Goal: Use online tool/utility: Use online tool/utility

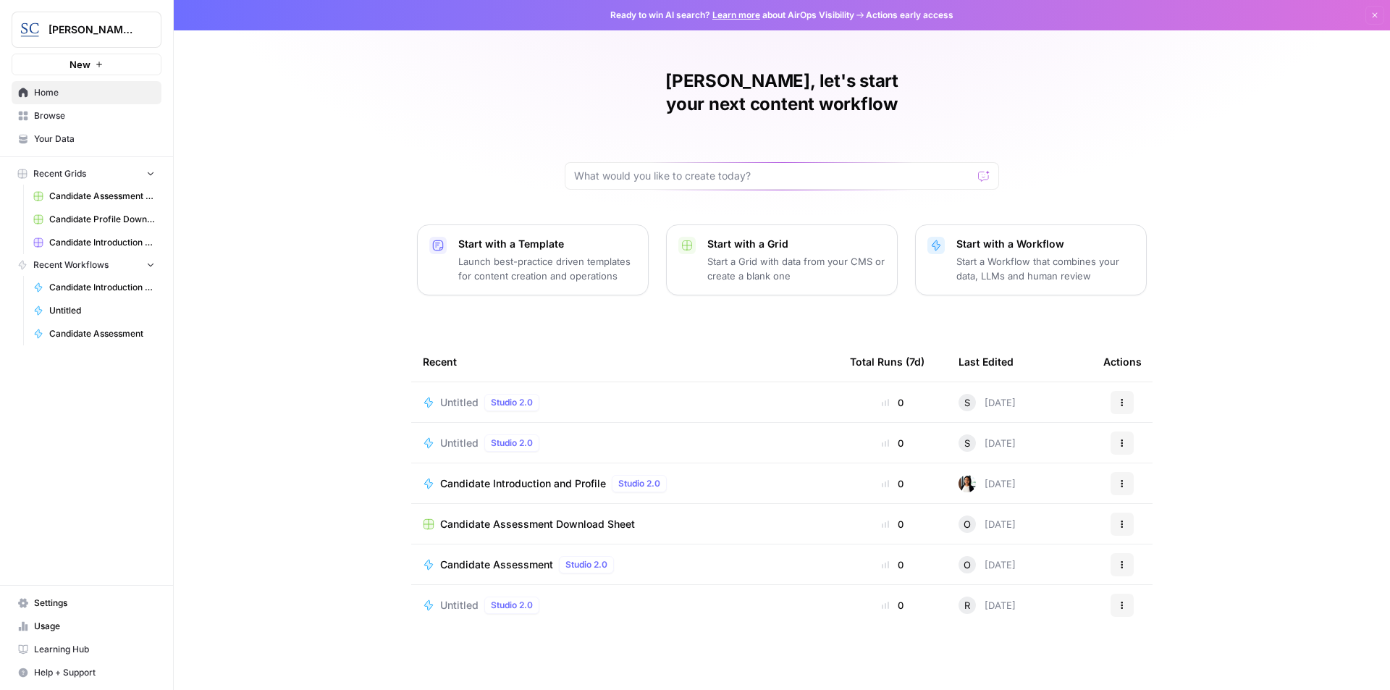
click at [512, 476] on span "Candidate Introduction and Profile" at bounding box center [523, 483] width 166 height 14
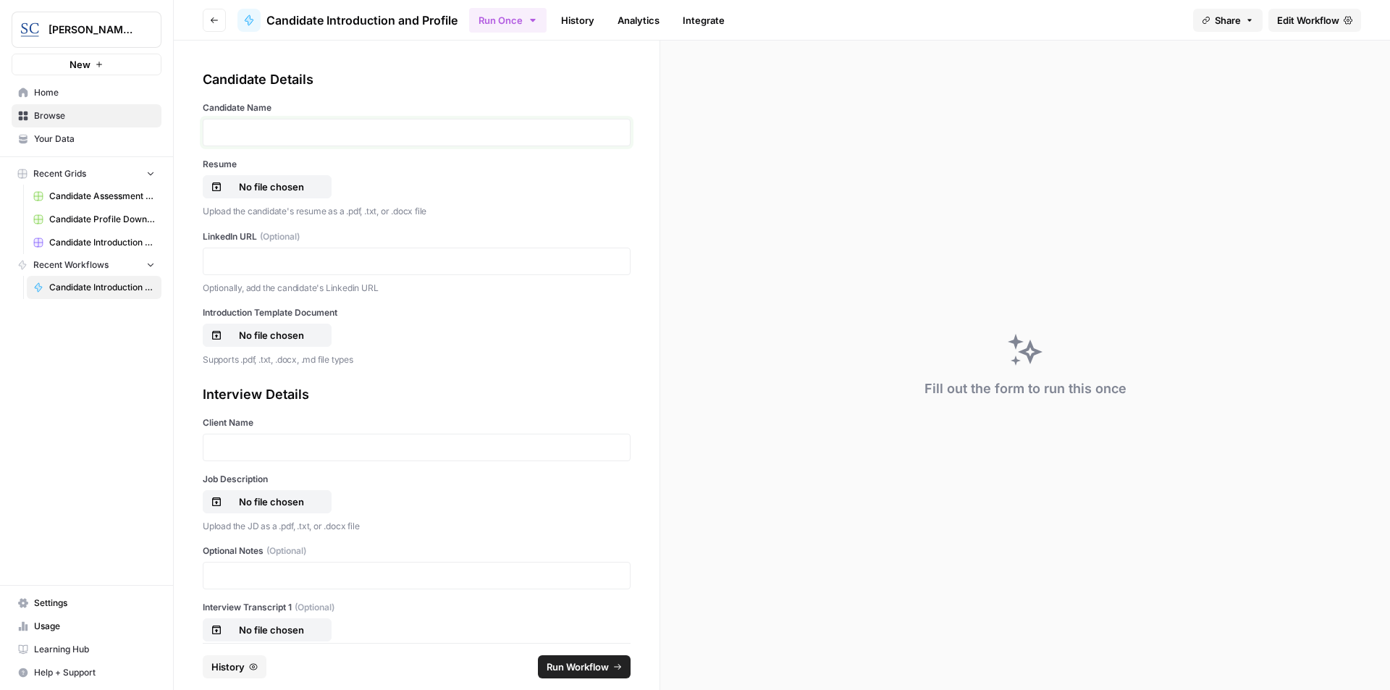
click at [267, 136] on p at bounding box center [416, 132] width 409 height 14
click at [252, 187] on p "No file chosen" at bounding box center [271, 187] width 93 height 14
click at [259, 133] on p "**********" at bounding box center [411, 132] width 398 height 14
click at [262, 254] on p at bounding box center [416, 261] width 409 height 14
click at [292, 334] on p "No file chosen" at bounding box center [271, 335] width 93 height 14
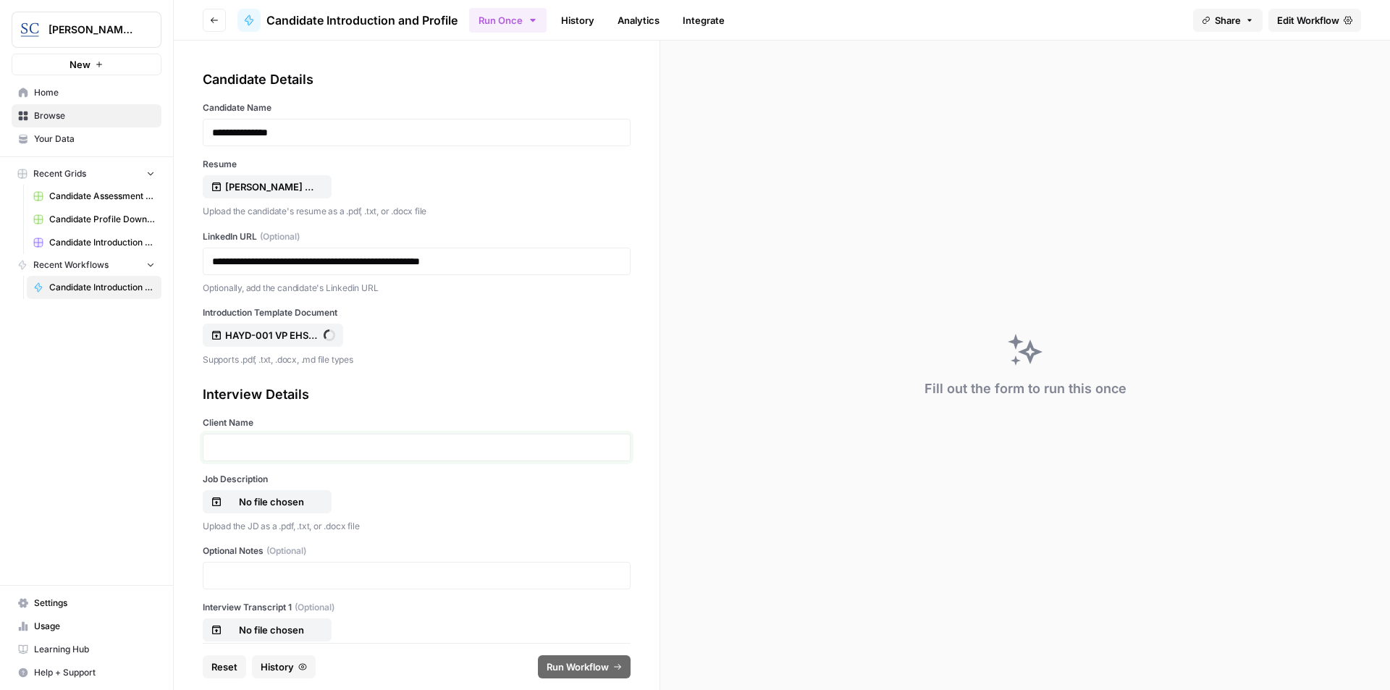
click at [271, 452] on p at bounding box center [416, 447] width 409 height 14
click at [261, 499] on p "No file chosen" at bounding box center [271, 501] width 93 height 14
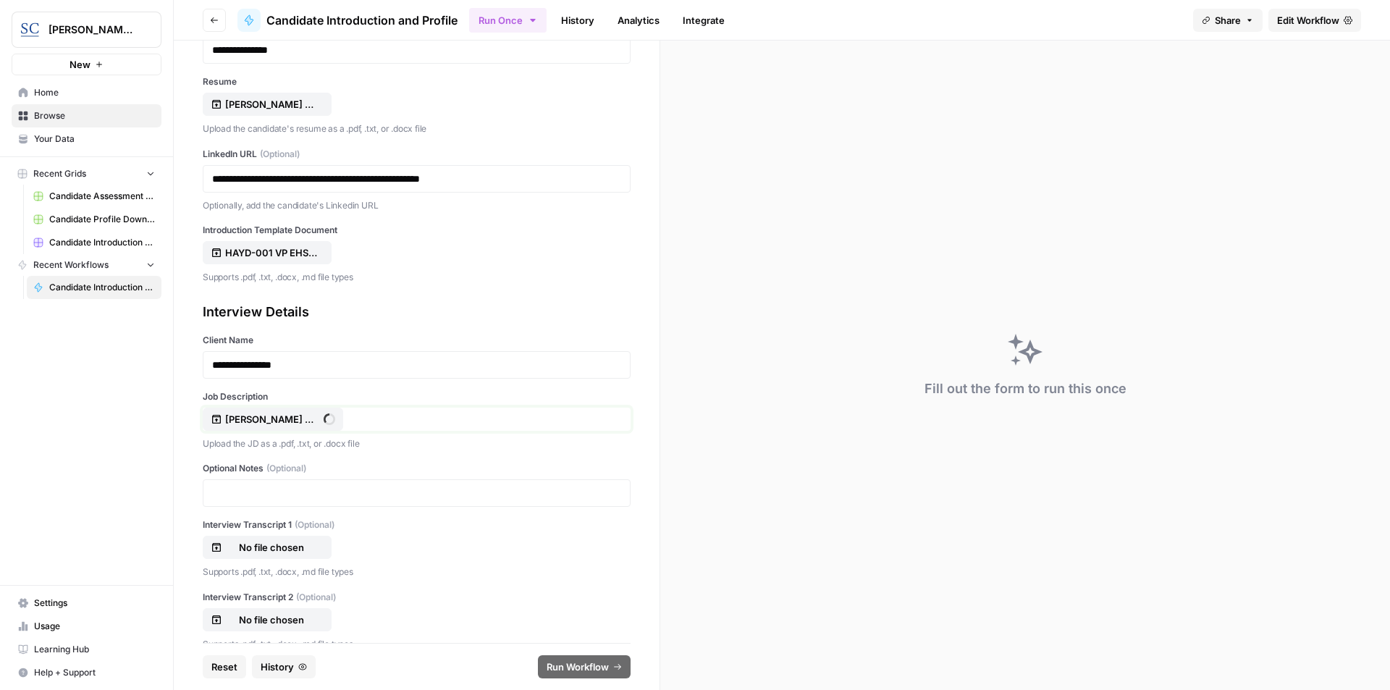
scroll to position [108, 0]
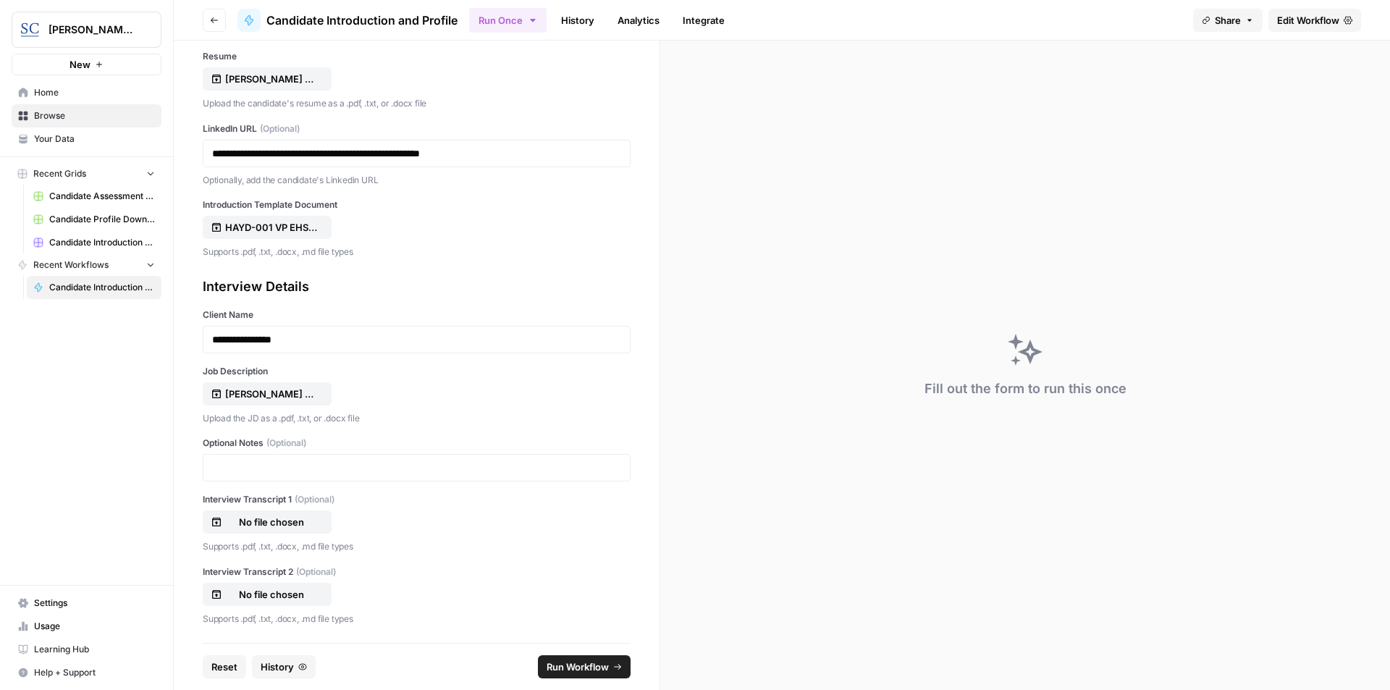
click at [572, 665] on span "Run Workflow" at bounding box center [578, 666] width 62 height 14
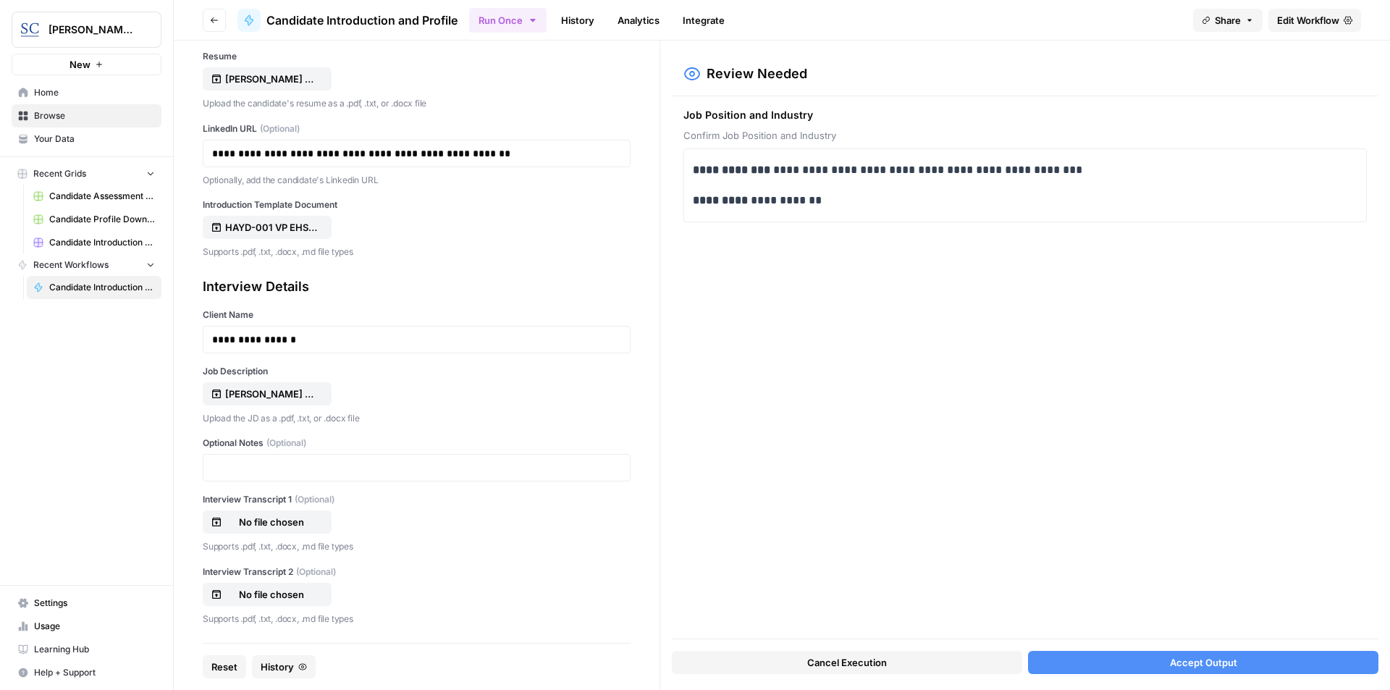
click at [1199, 657] on span "Accept Output" at bounding box center [1203, 662] width 67 height 14
